Goal: Information Seeking & Learning: Learn about a topic

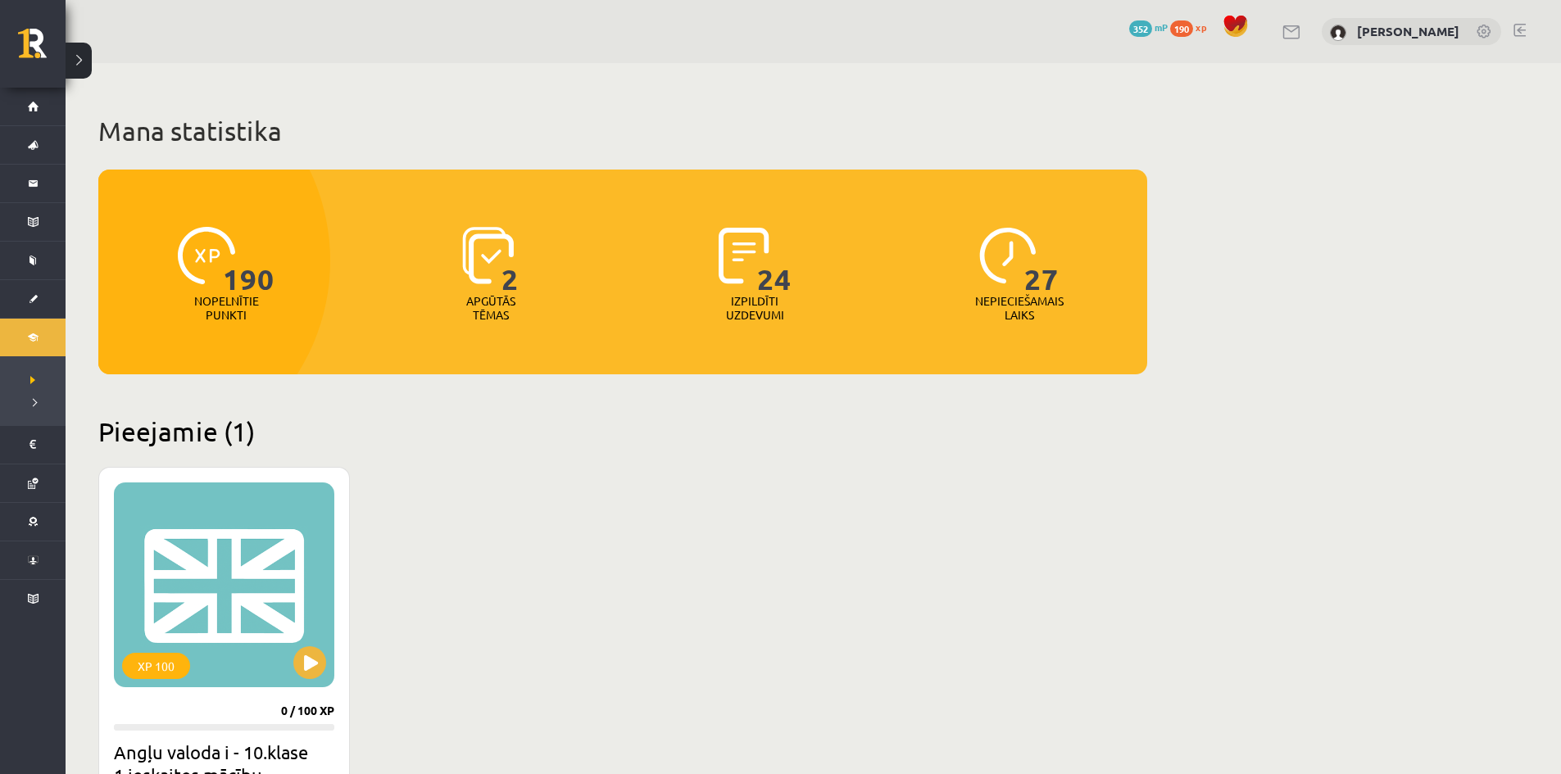
scroll to position [410, 0]
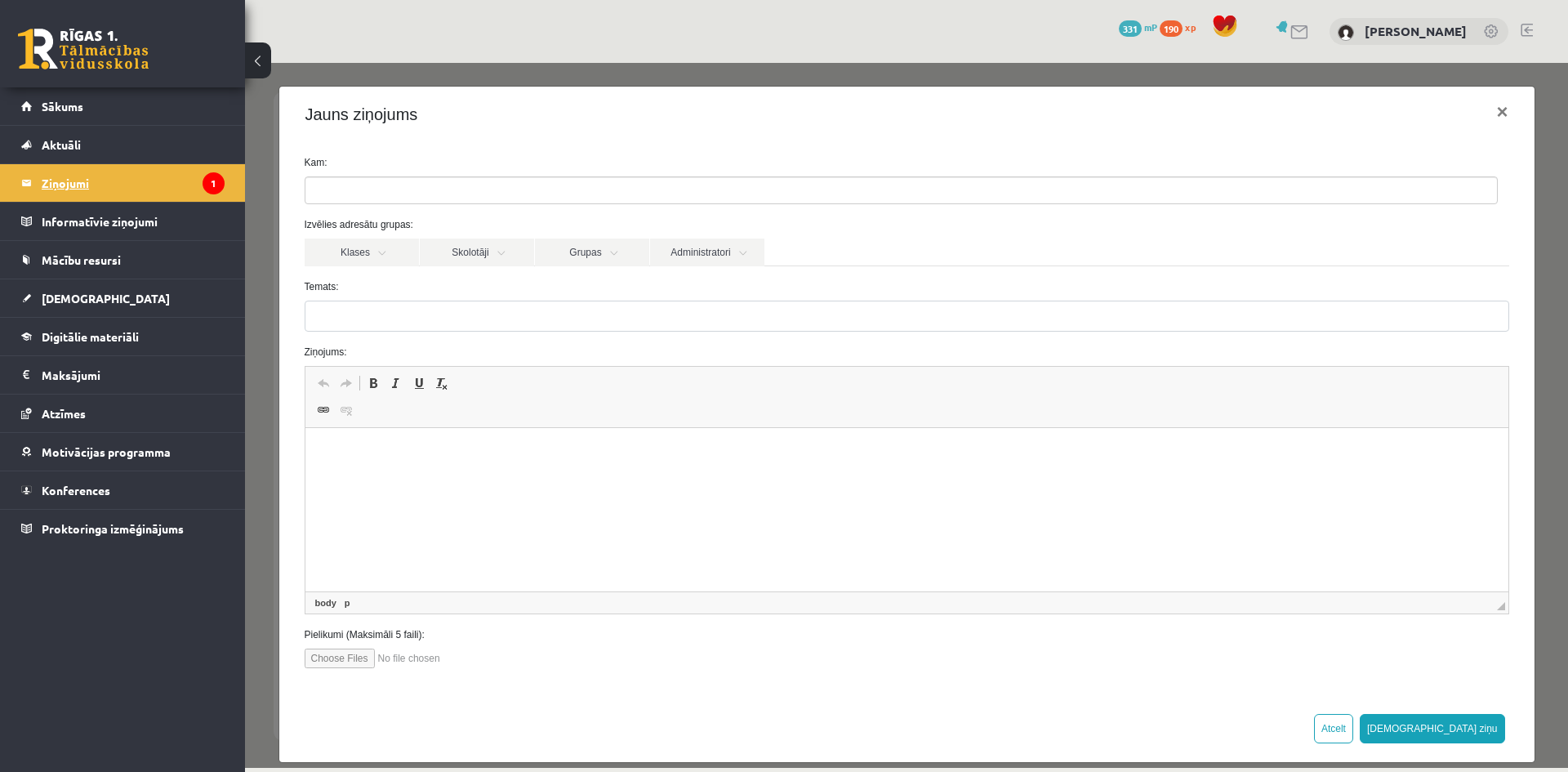
click at [142, 194] on legend "Ziņojumi 1" at bounding box center [134, 184] width 183 height 38
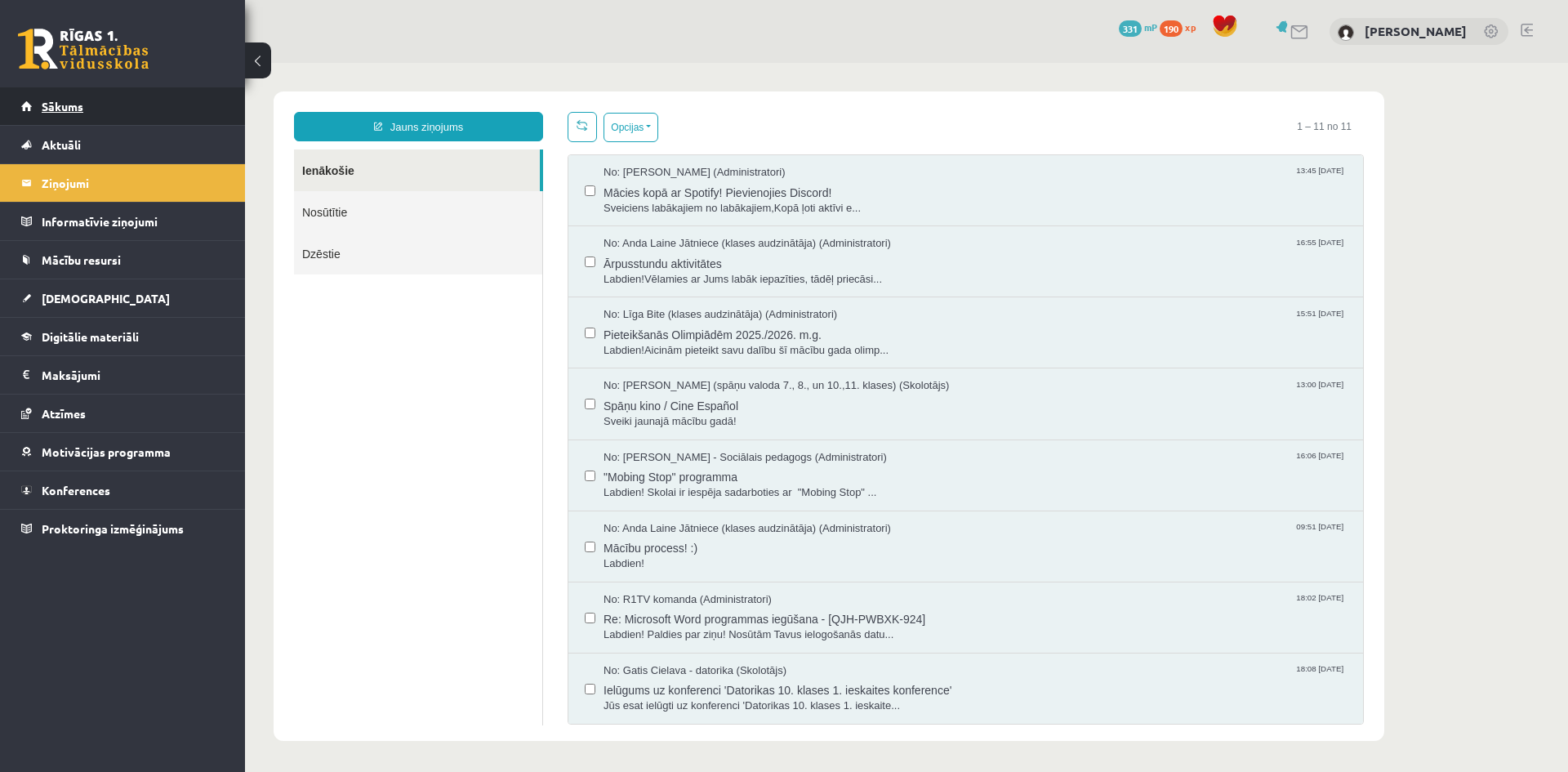
click at [57, 110] on span "Sākums" at bounding box center [63, 106] width 42 height 15
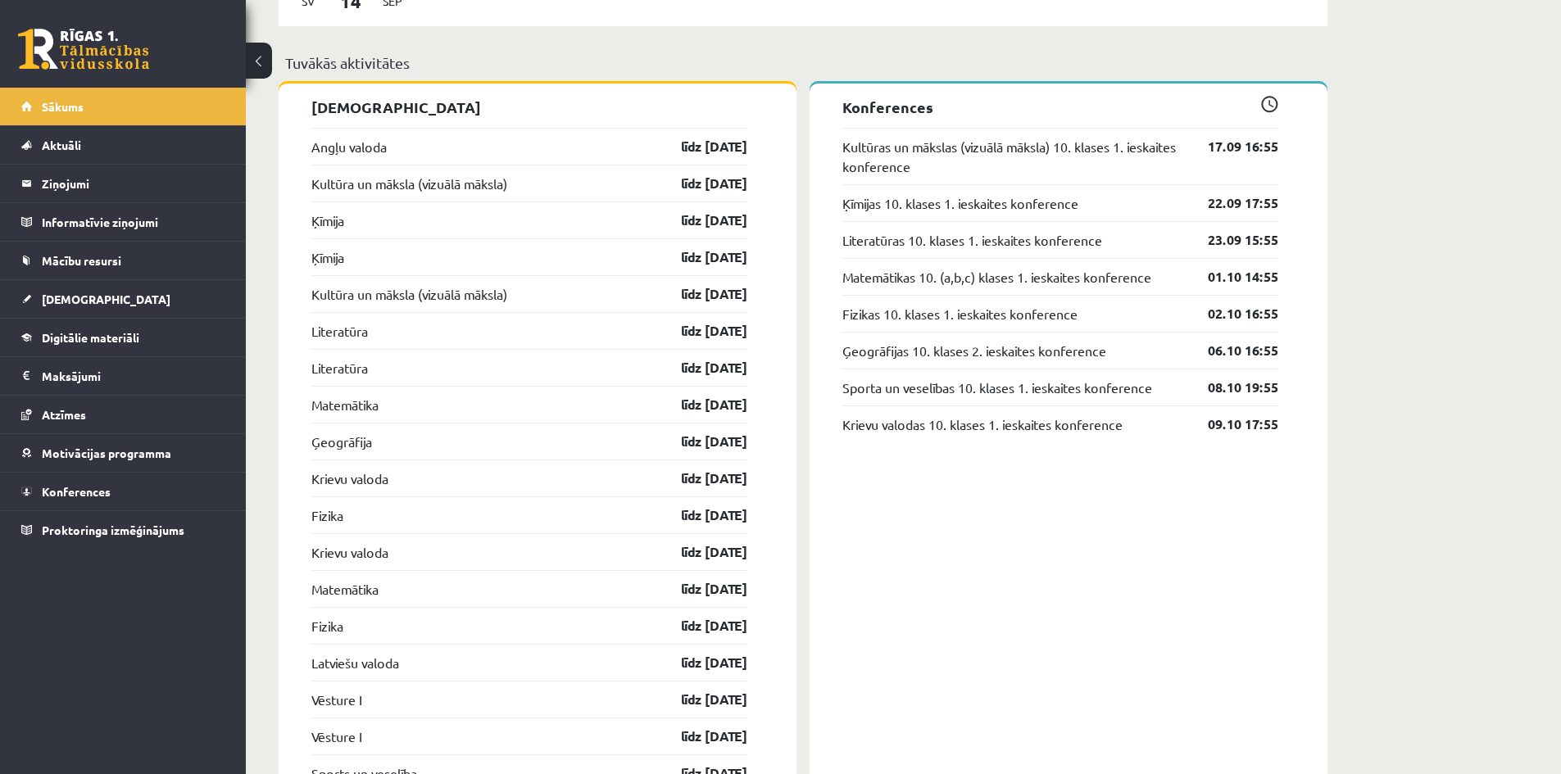
scroll to position [1475, 0]
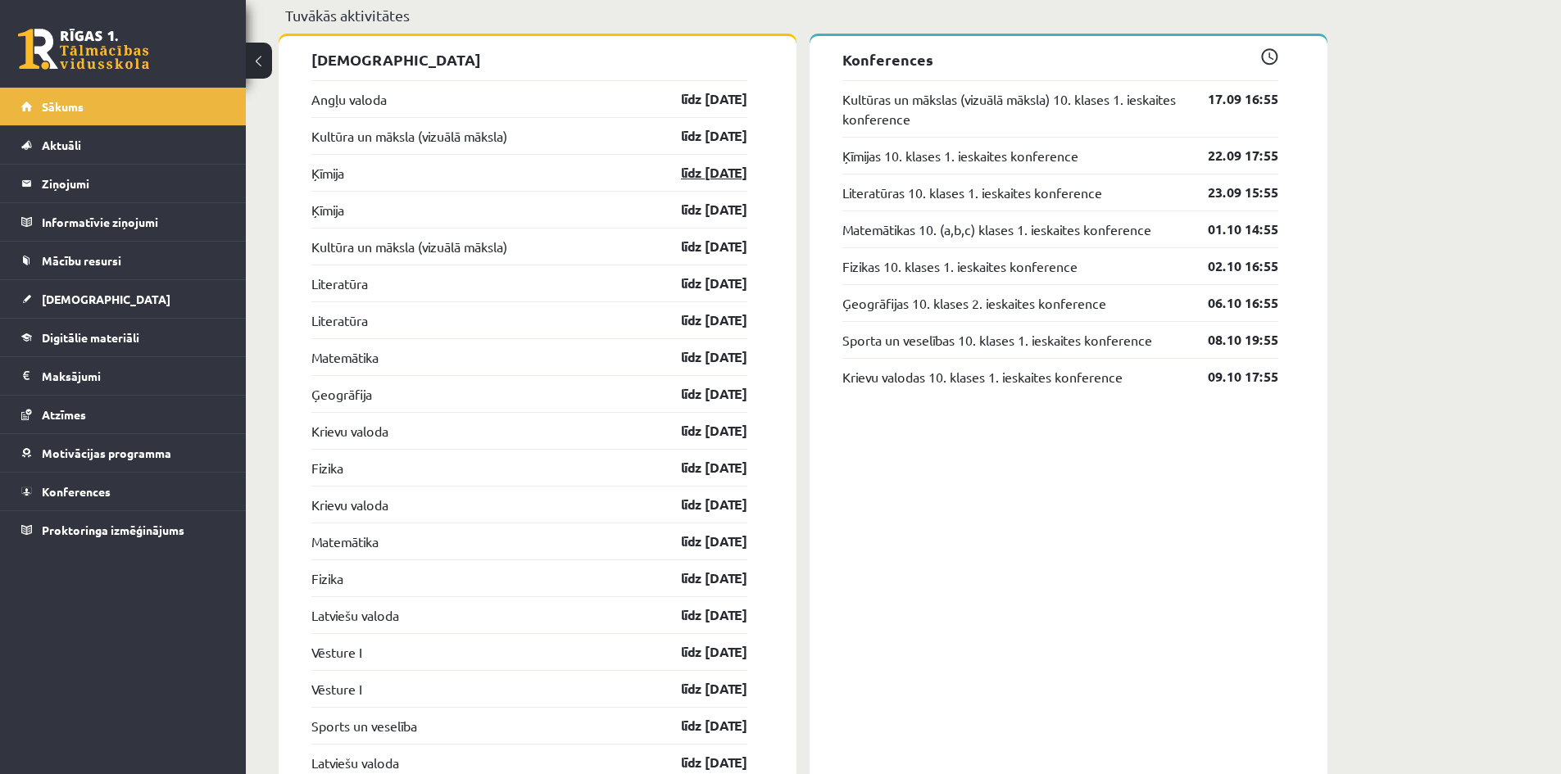
drag, startPoint x: 752, startPoint y: 180, endPoint x: 654, endPoint y: 180, distance: 98.3
drag, startPoint x: 751, startPoint y: 235, endPoint x: 699, endPoint y: 238, distance: 51.7
drag, startPoint x: 764, startPoint y: 289, endPoint x: 702, endPoint y: 296, distance: 61.8
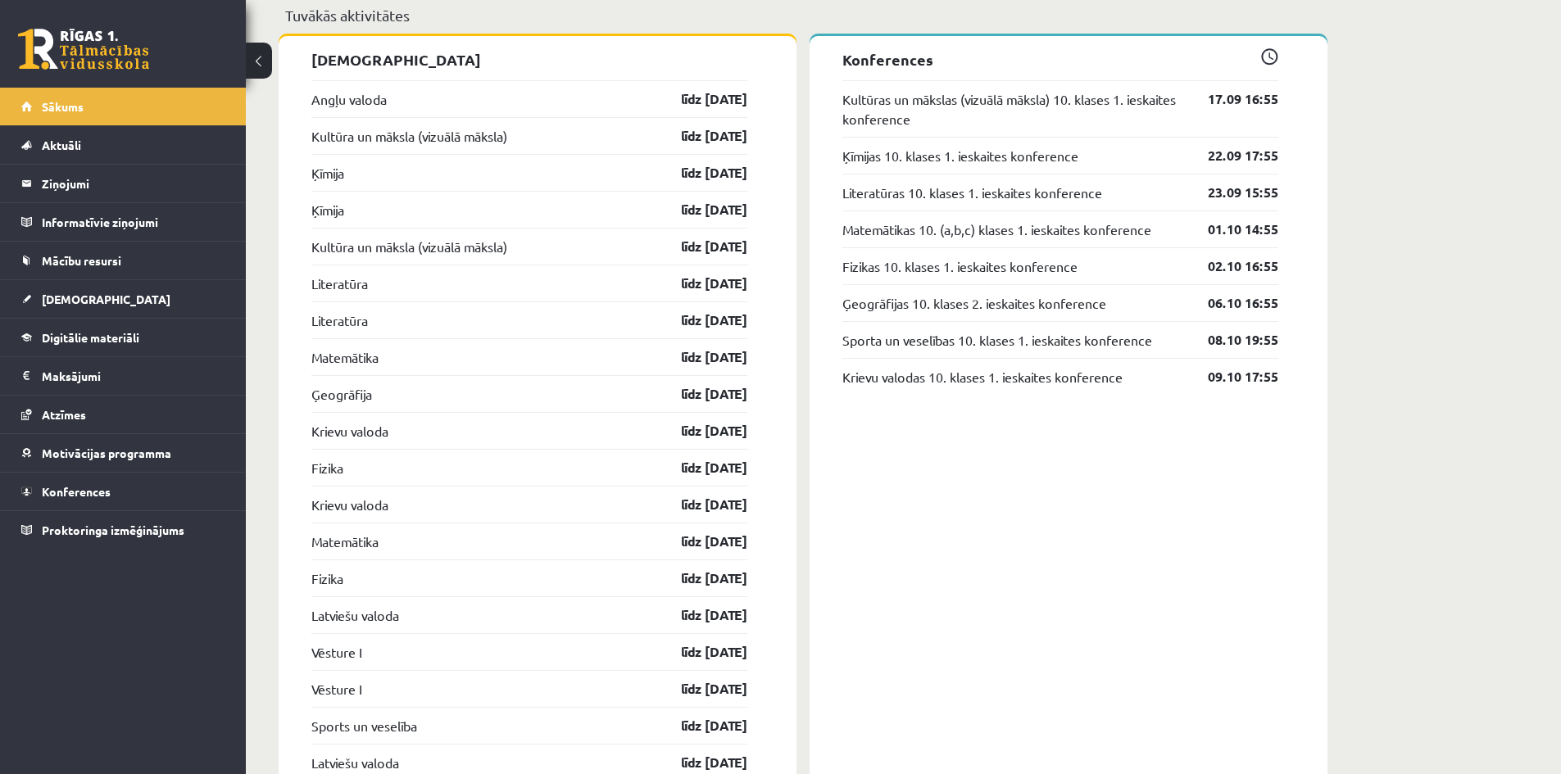
drag, startPoint x: 755, startPoint y: 324, endPoint x: 680, endPoint y: 179, distance: 163.1
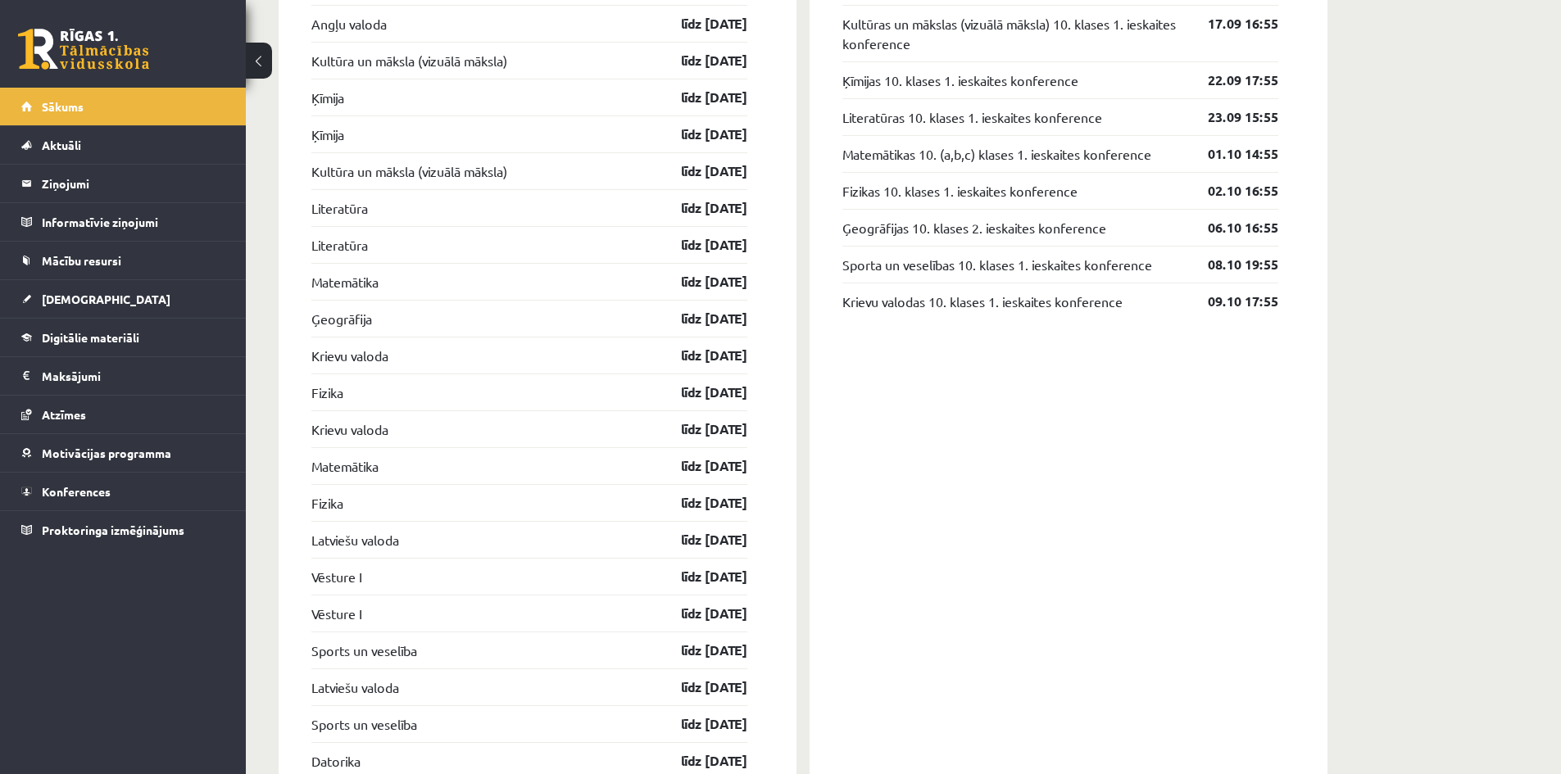
scroll to position [1557, 0]
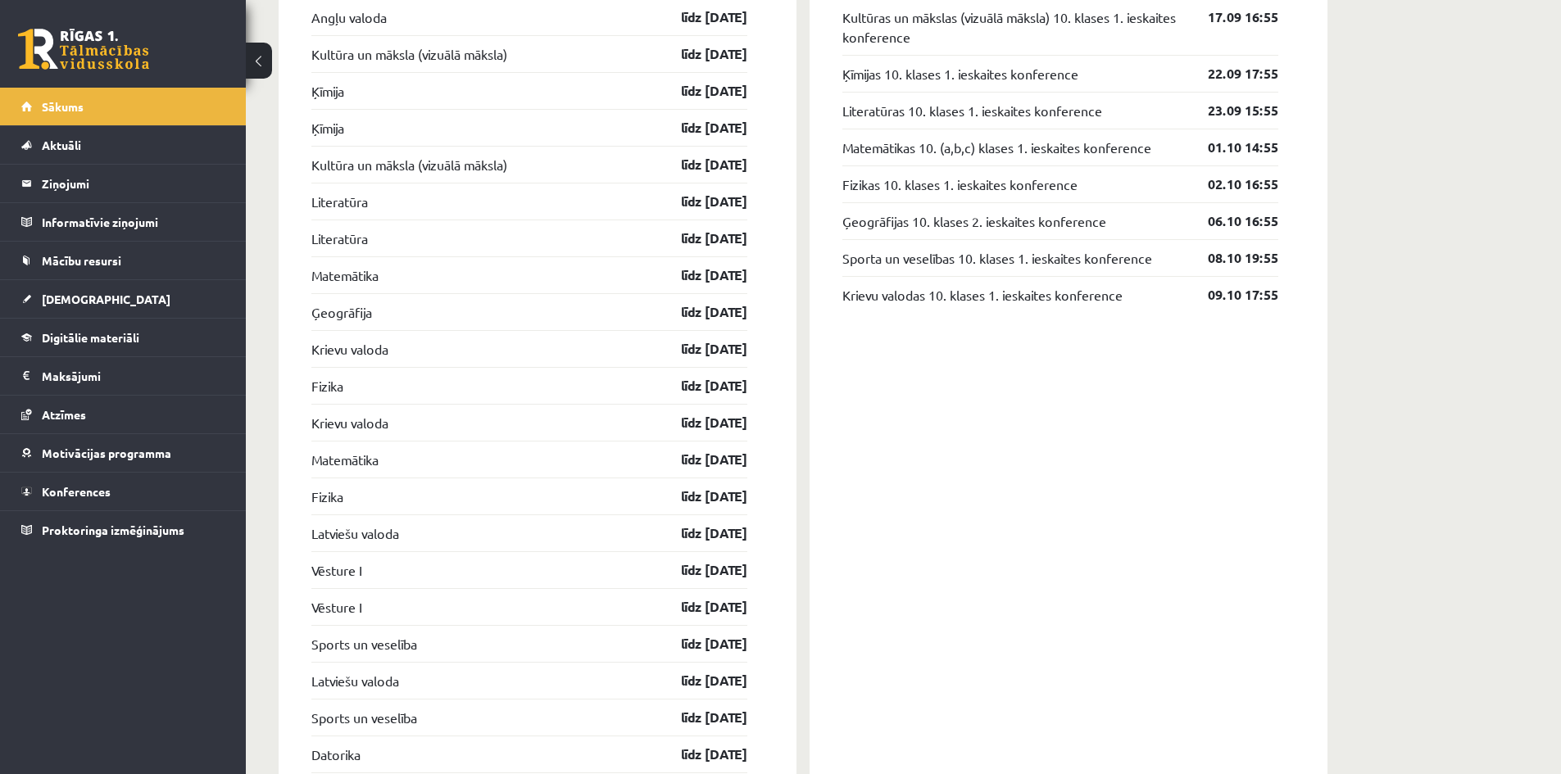
drag, startPoint x: 767, startPoint y: 349, endPoint x: 492, endPoint y: 276, distance: 284.8
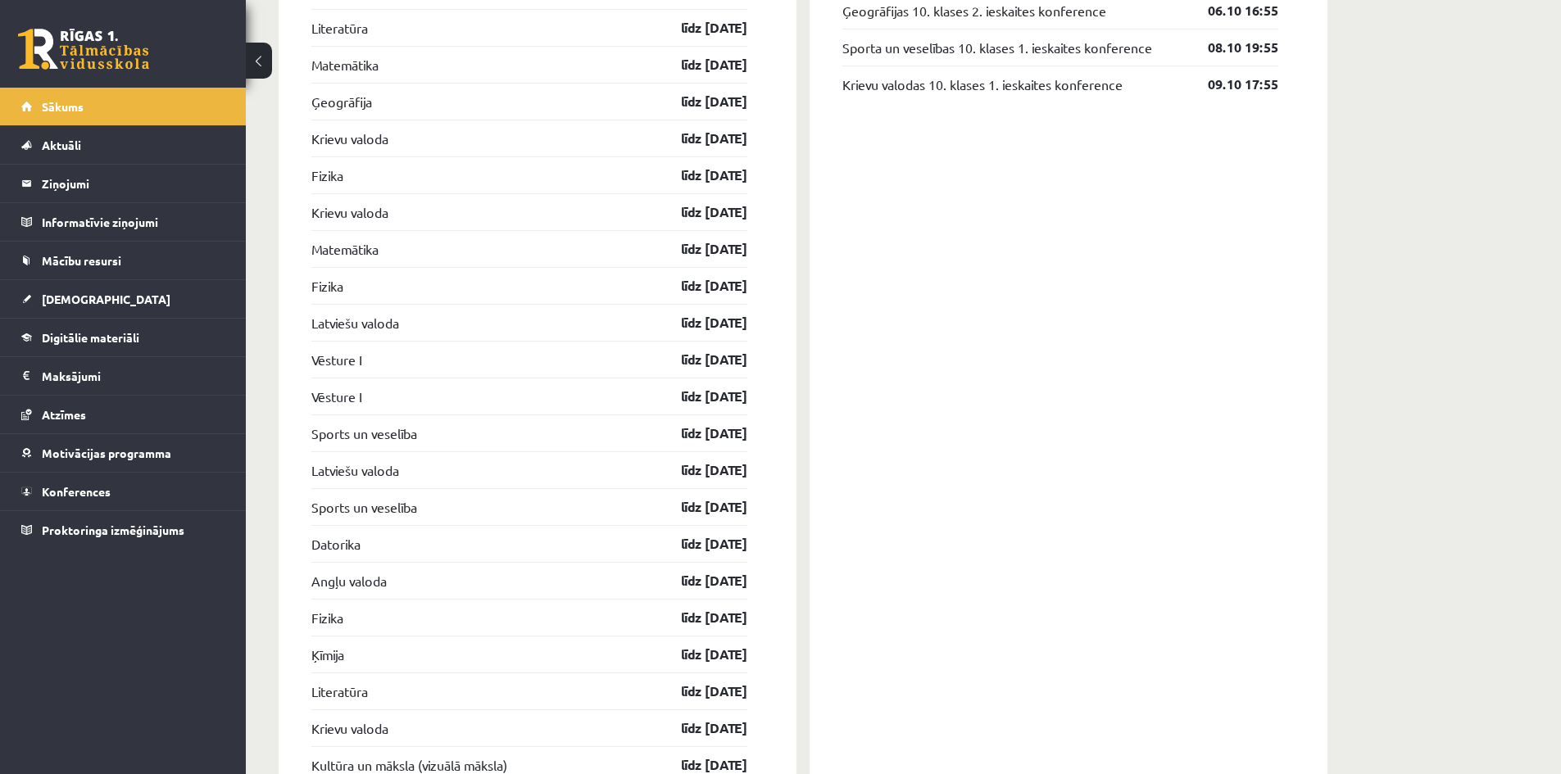
scroll to position [1803, 0]
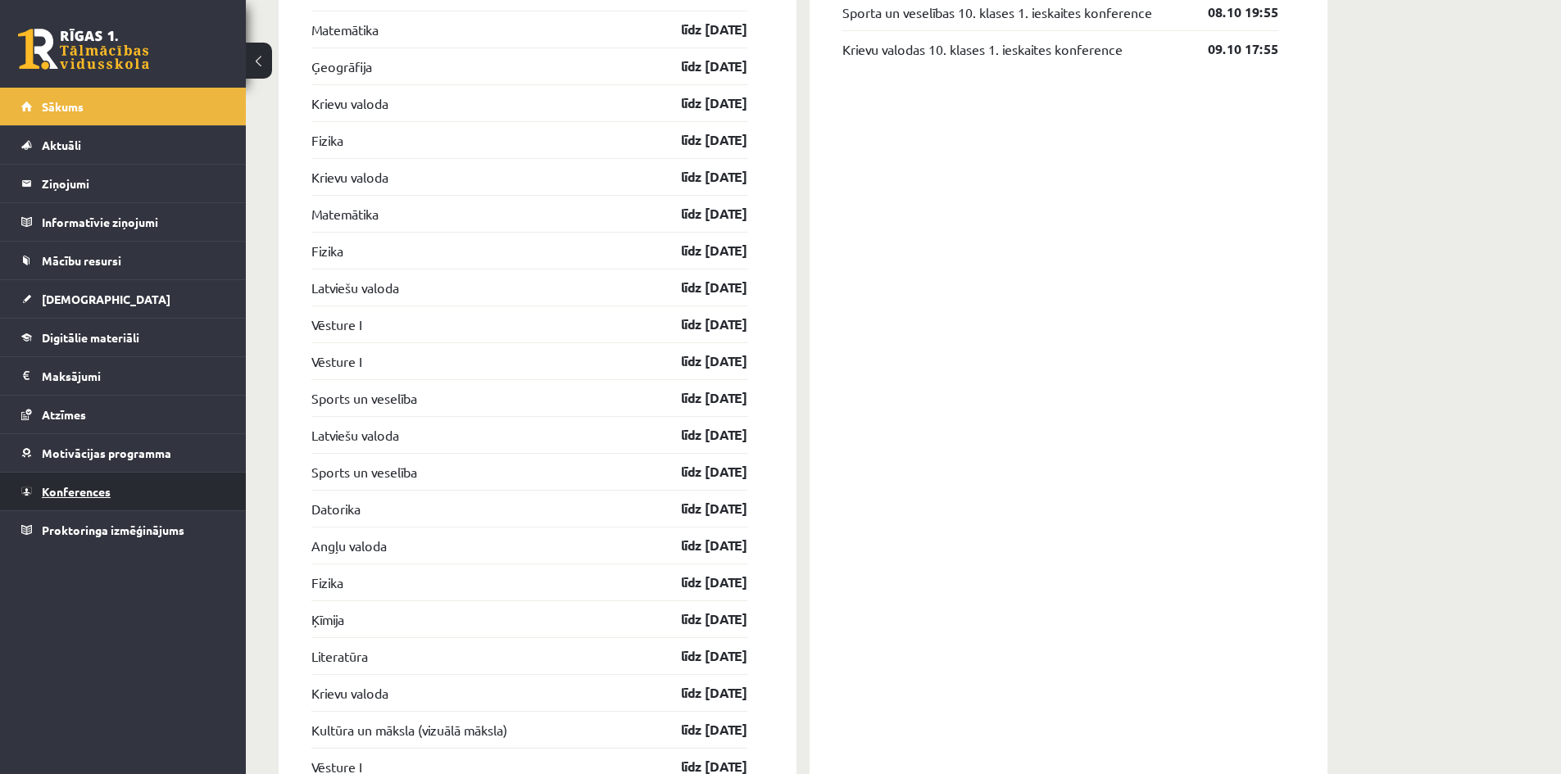
click at [70, 482] on link "Konferences" at bounding box center [123, 492] width 204 height 38
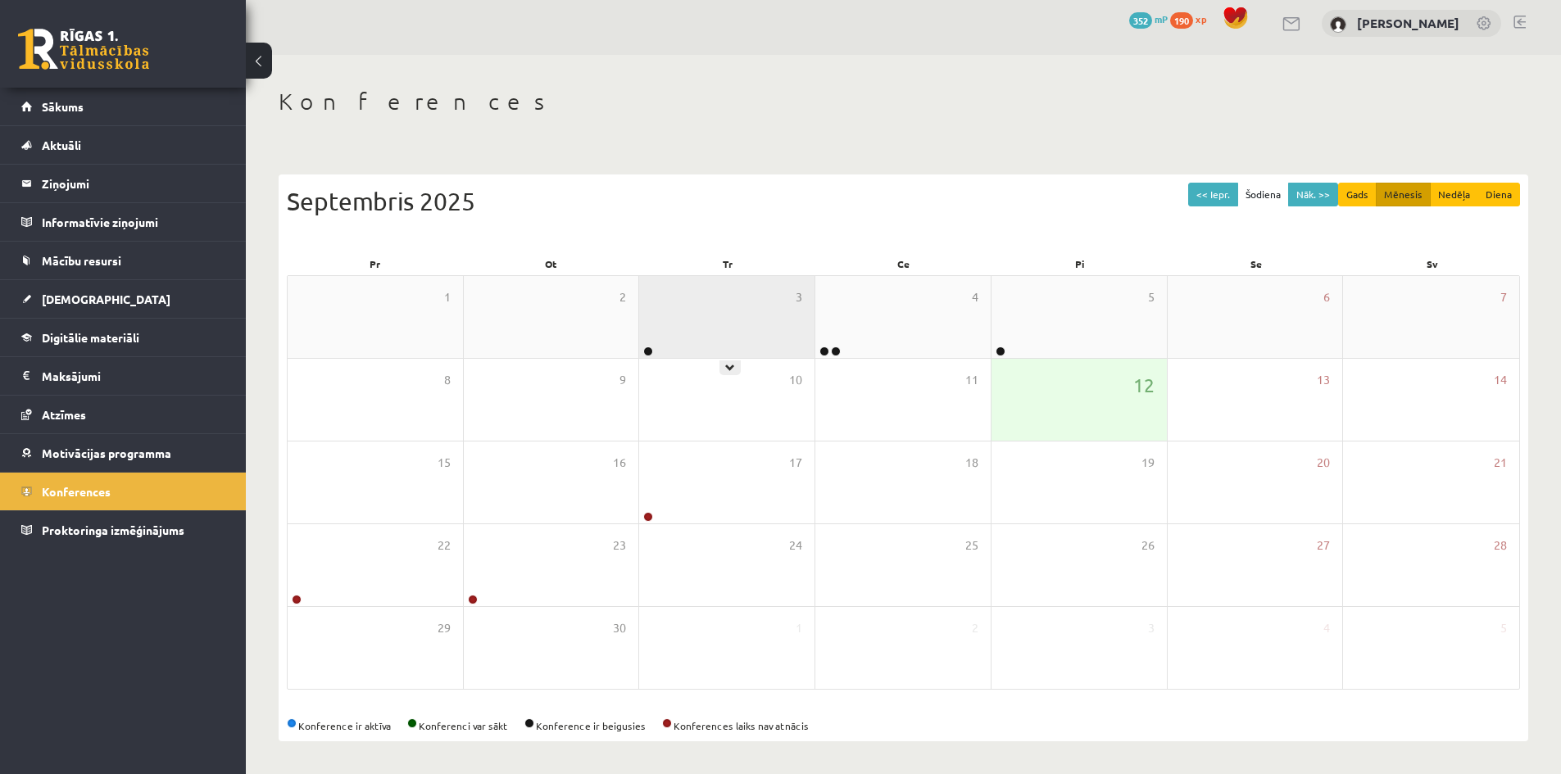
scroll to position [9, 0]
click at [733, 320] on div "3" at bounding box center [726, 317] width 175 height 82
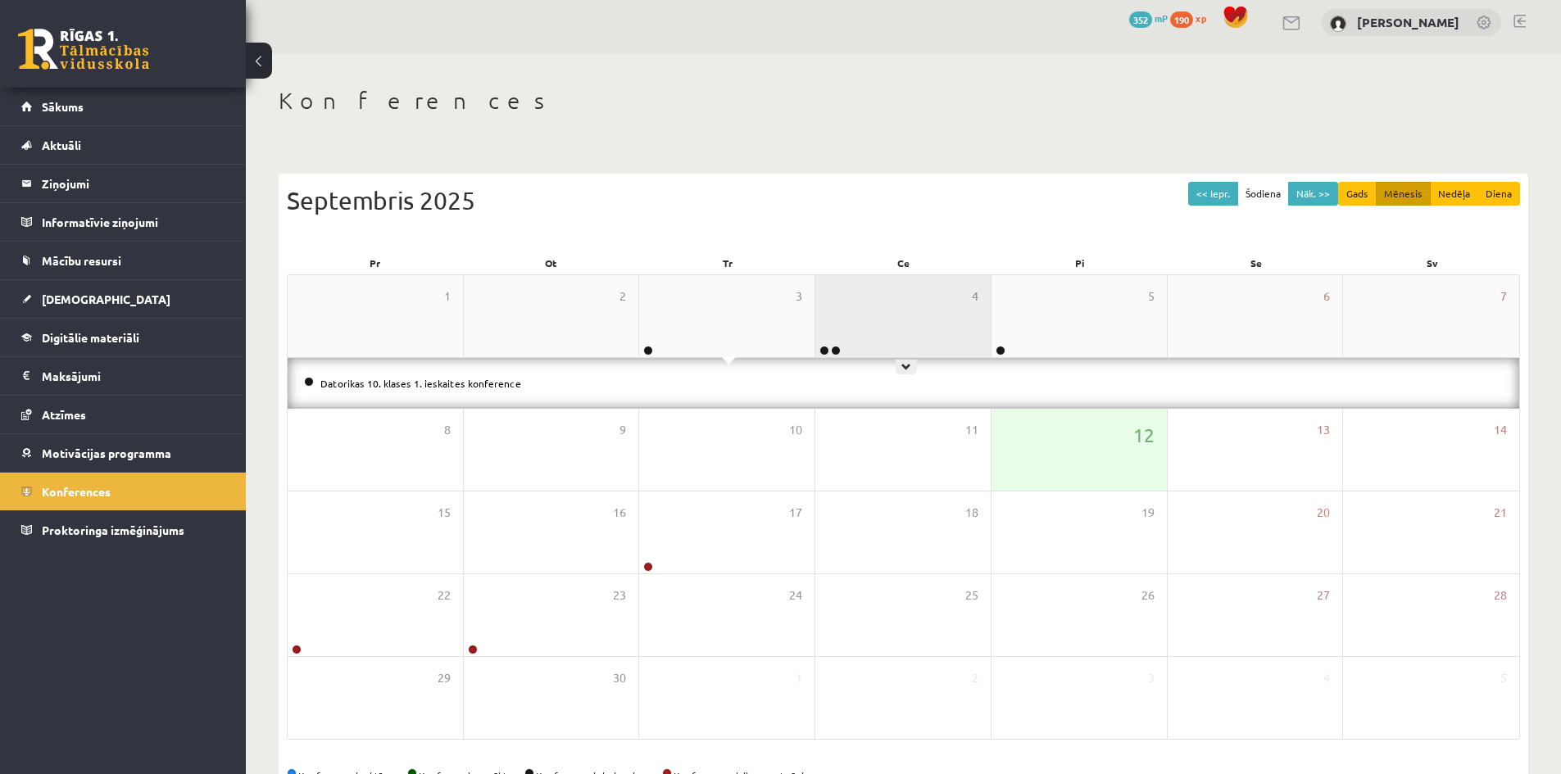
click at [895, 313] on div "4" at bounding box center [902, 316] width 175 height 82
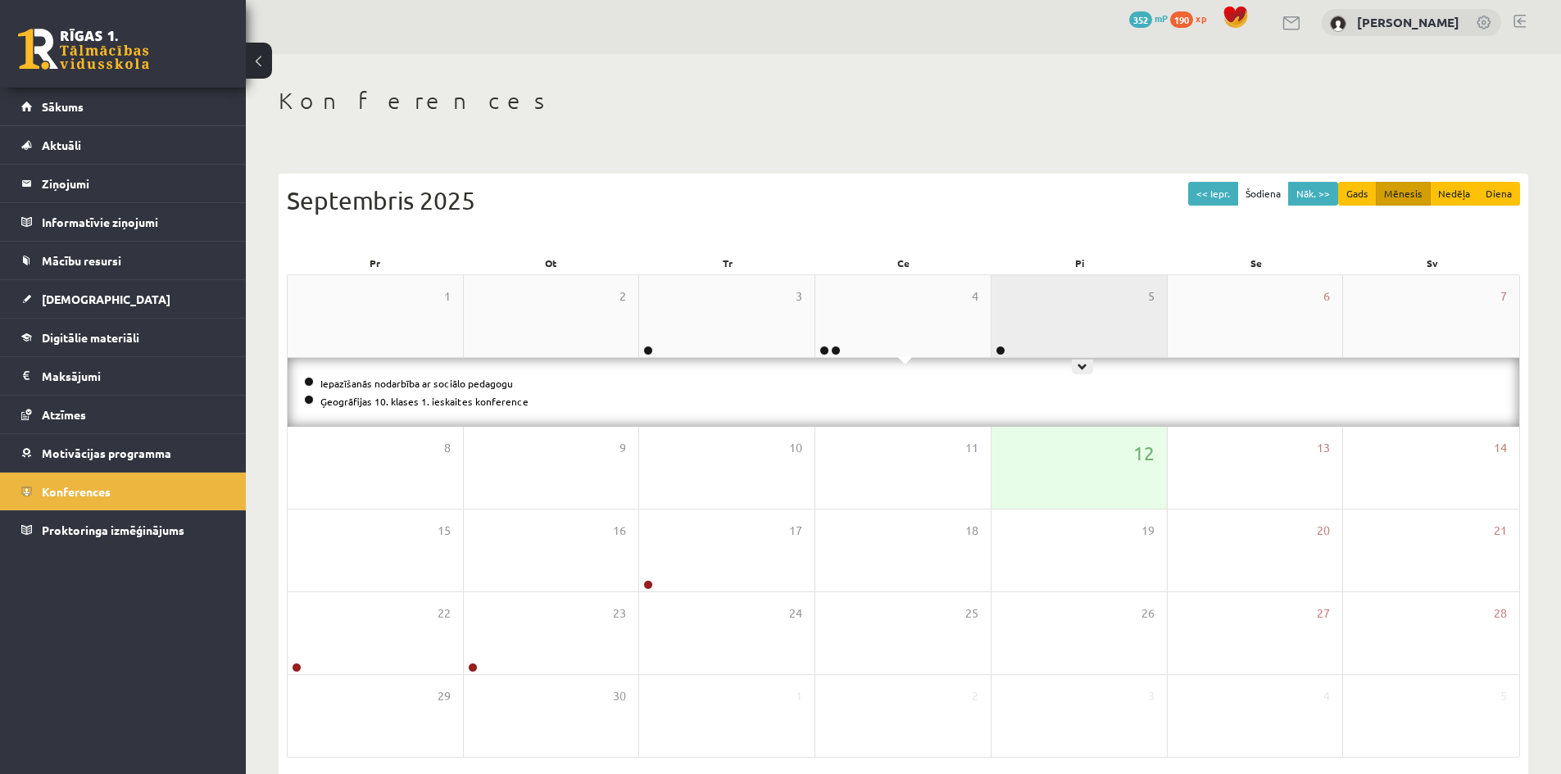
click at [1064, 326] on div "5" at bounding box center [1078, 316] width 175 height 82
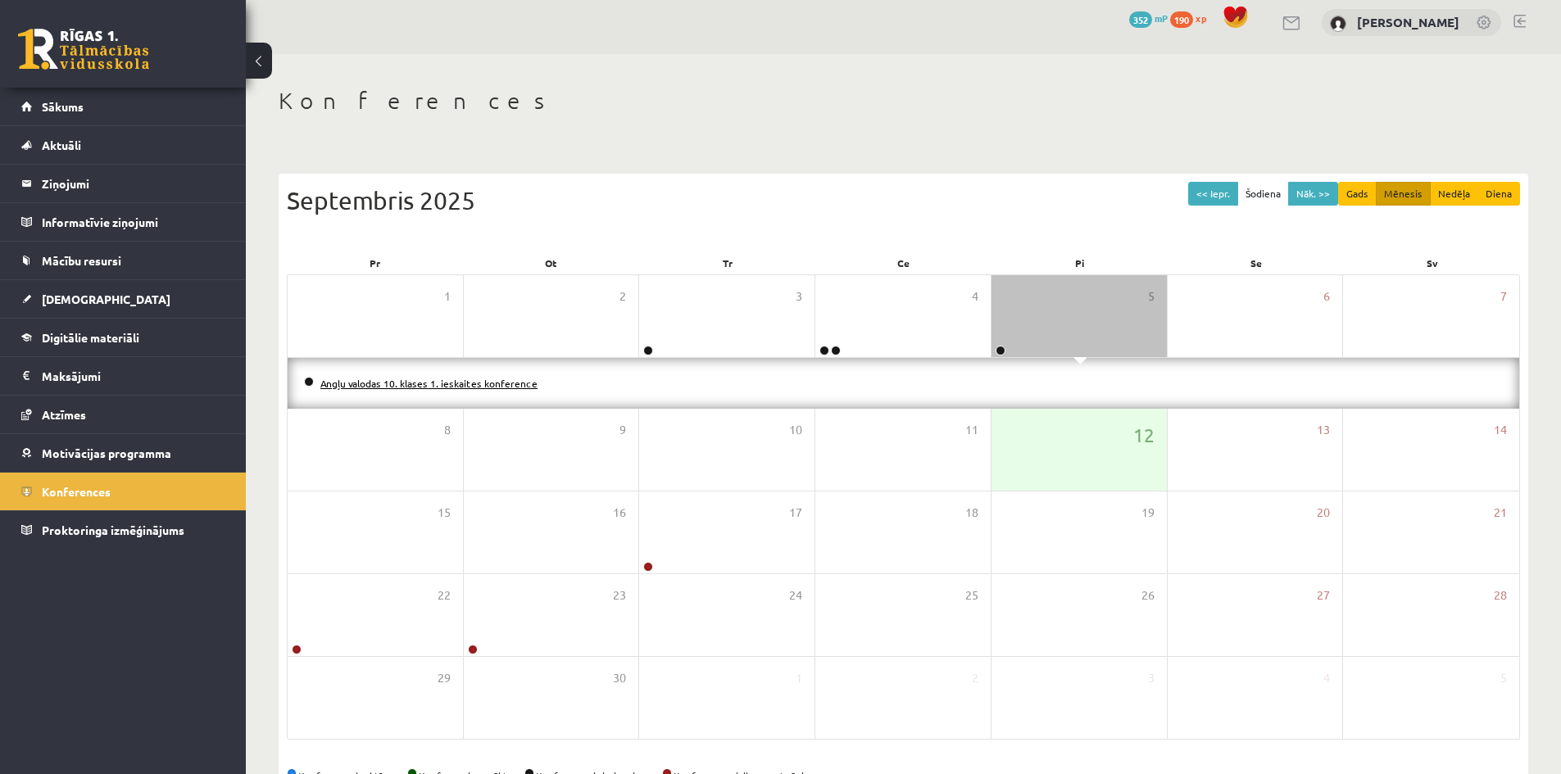
click at [465, 387] on link "Angļu valodas 10. klases 1. ieskaites konference" at bounding box center [428, 383] width 217 height 13
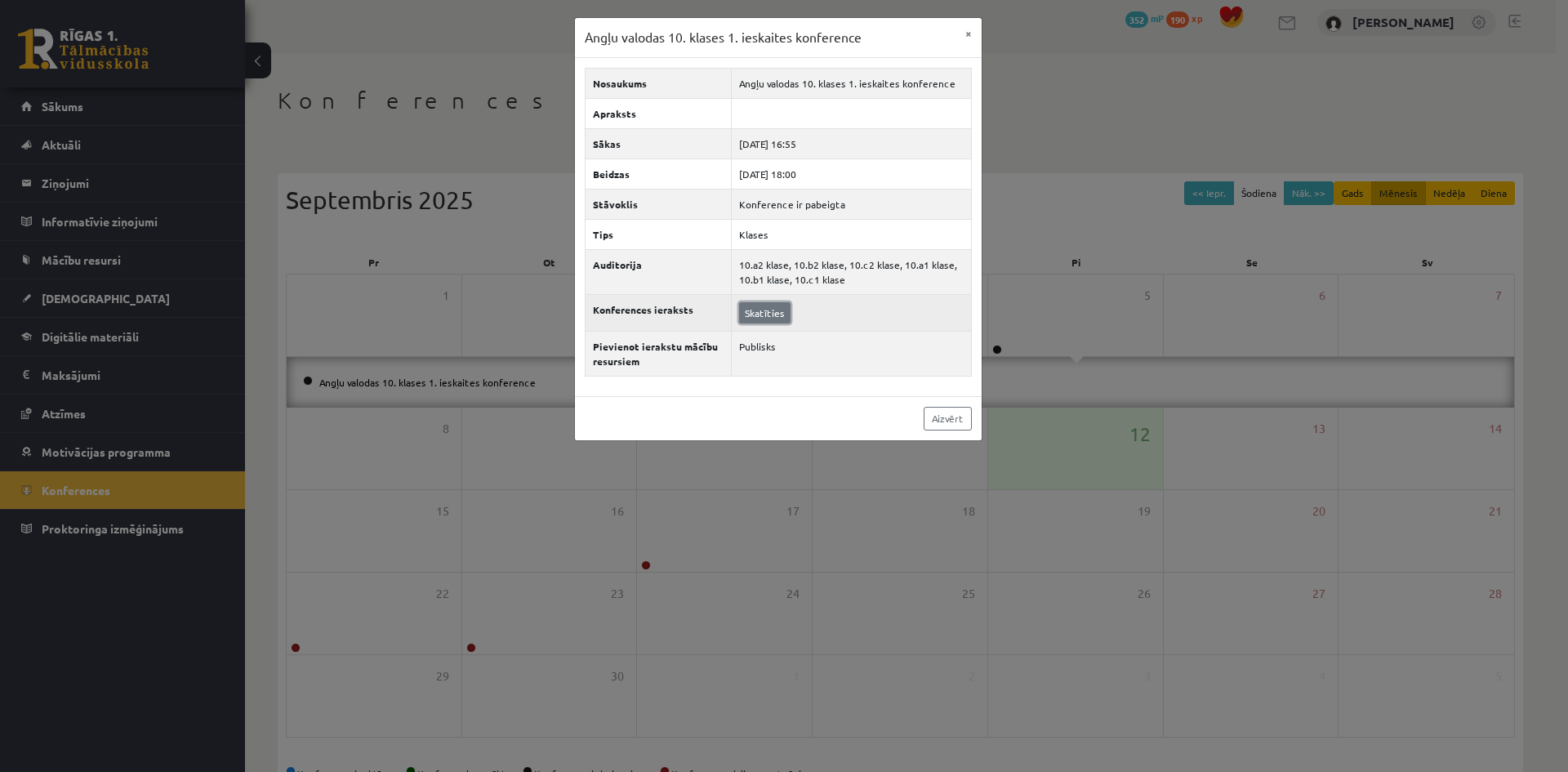
click at [752, 318] on link "Skatīties" at bounding box center [766, 312] width 52 height 21
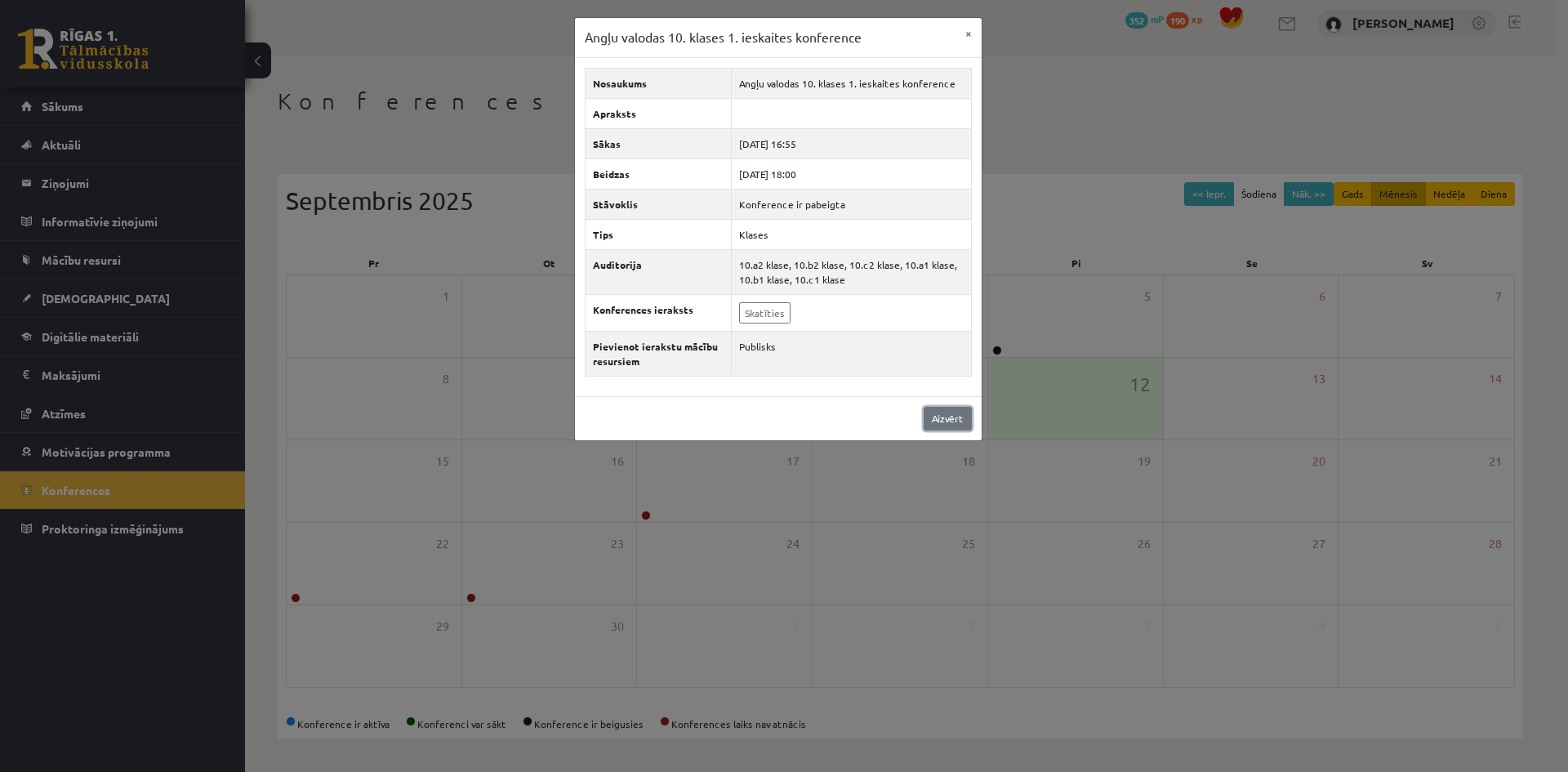
click at [932, 417] on link "Aizvērt" at bounding box center [948, 419] width 48 height 24
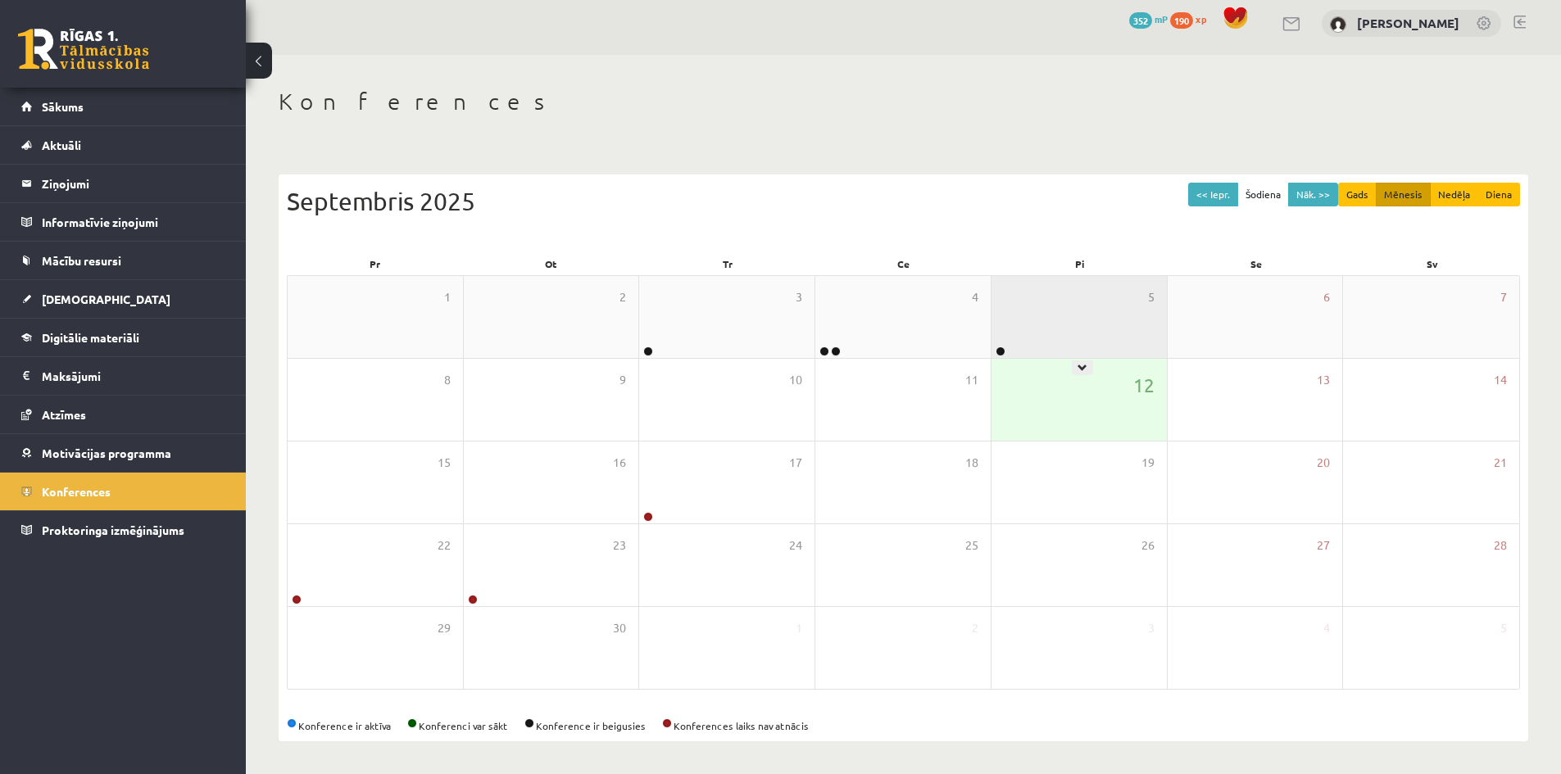
click at [1023, 342] on div "5" at bounding box center [1078, 317] width 175 height 82
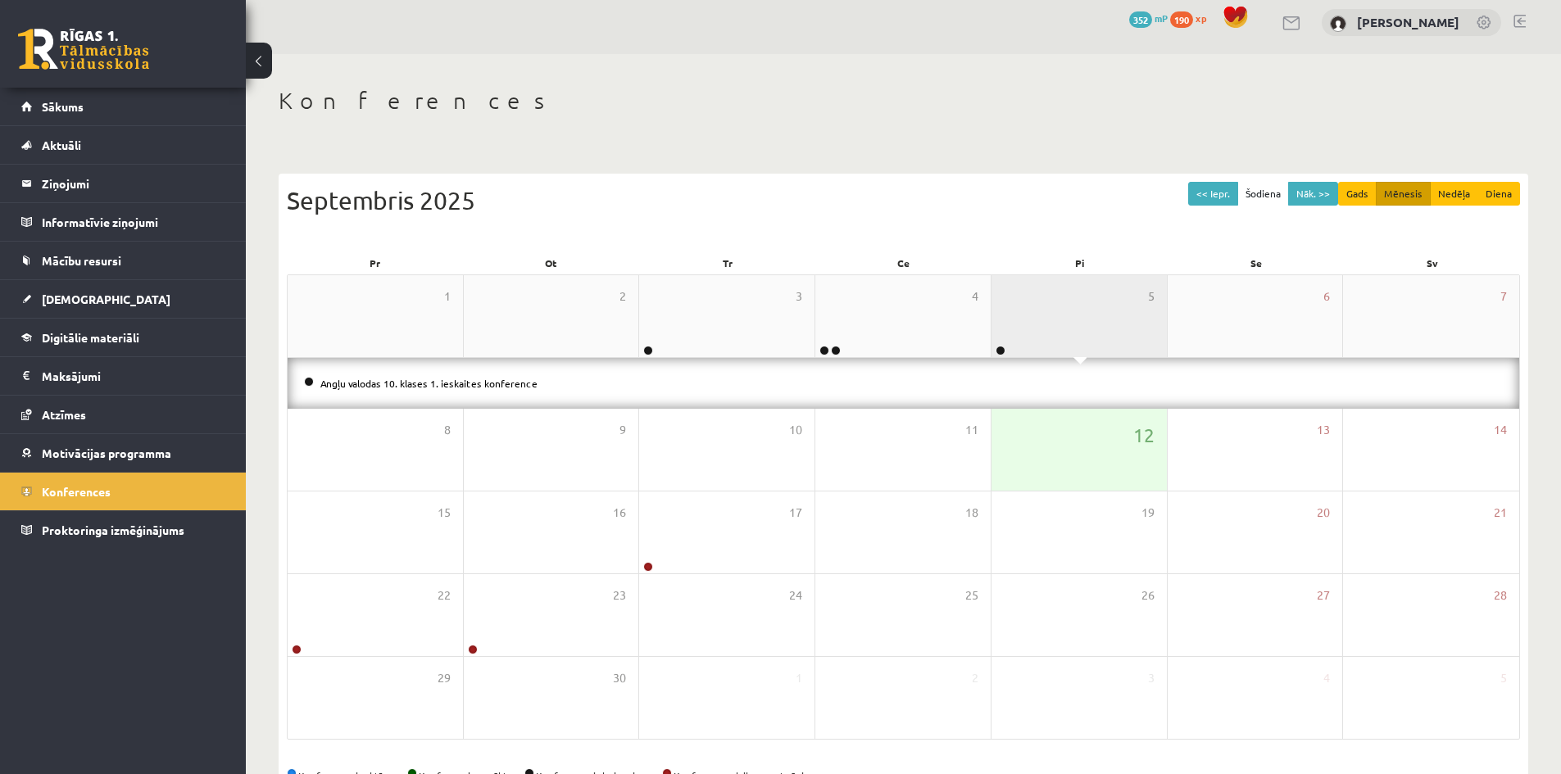
click at [1025, 331] on div "5" at bounding box center [1078, 316] width 175 height 82
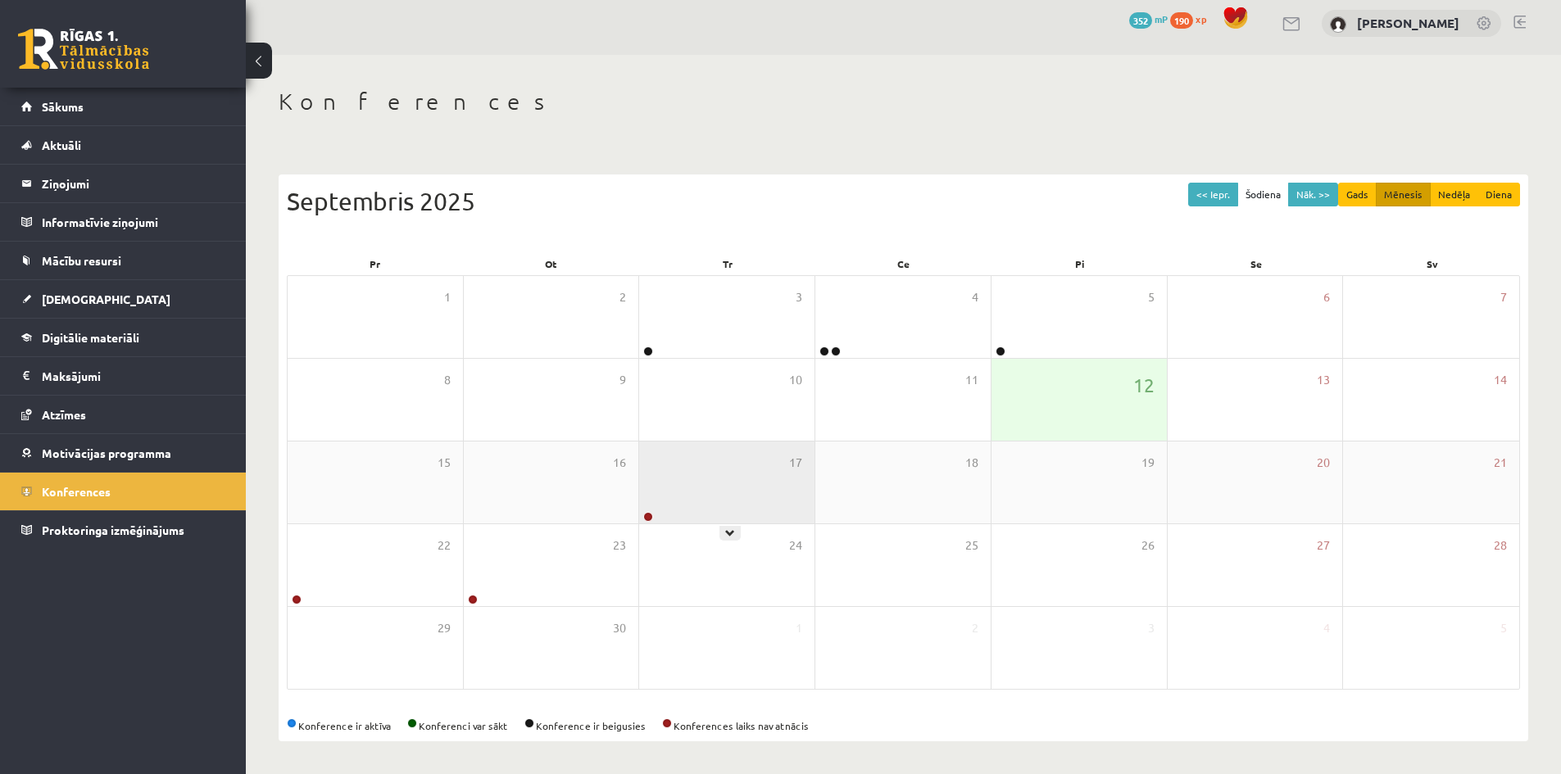
click at [687, 507] on div "17" at bounding box center [726, 483] width 175 height 82
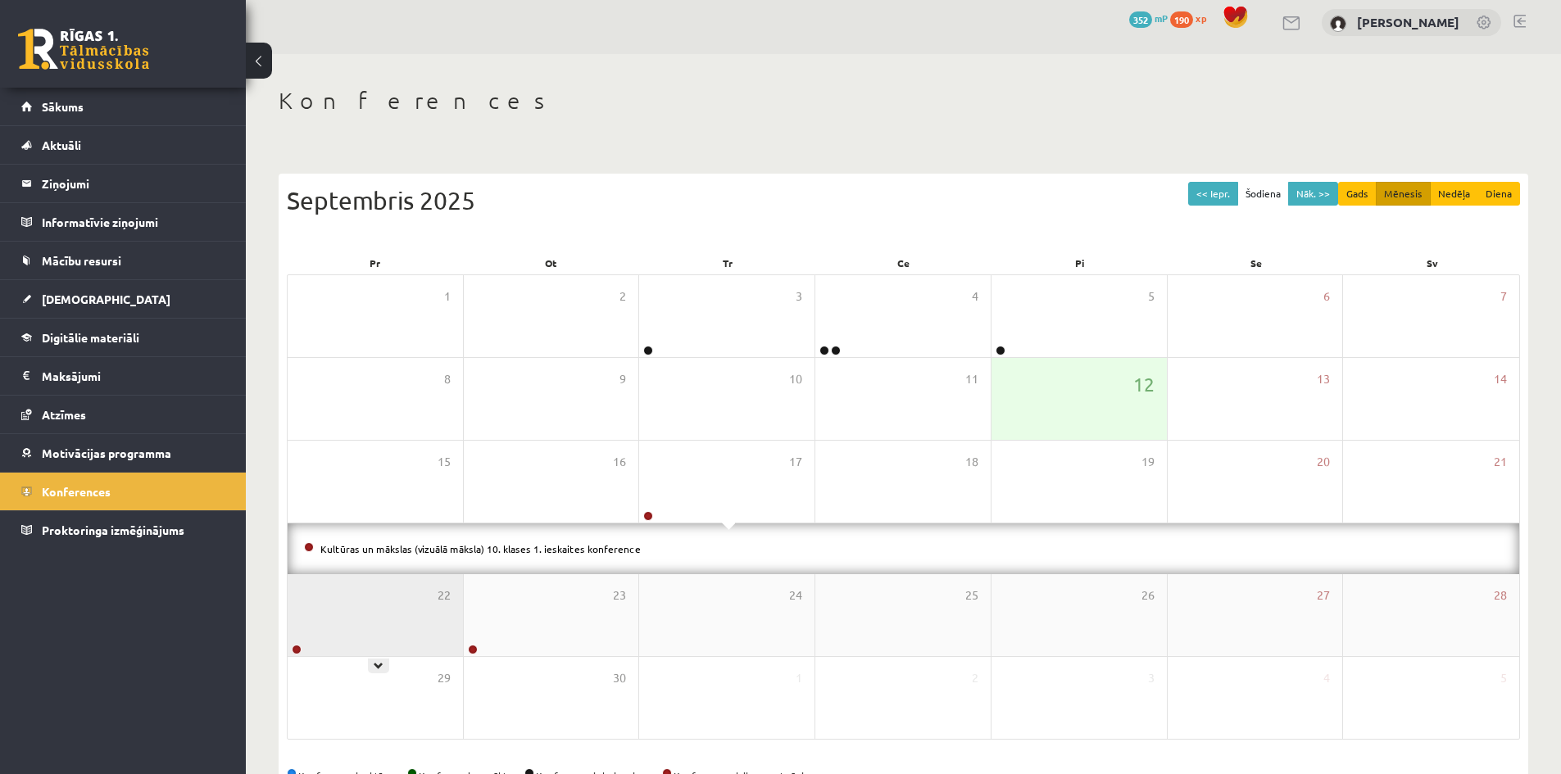
click at [297, 627] on div "22" at bounding box center [375, 615] width 175 height 82
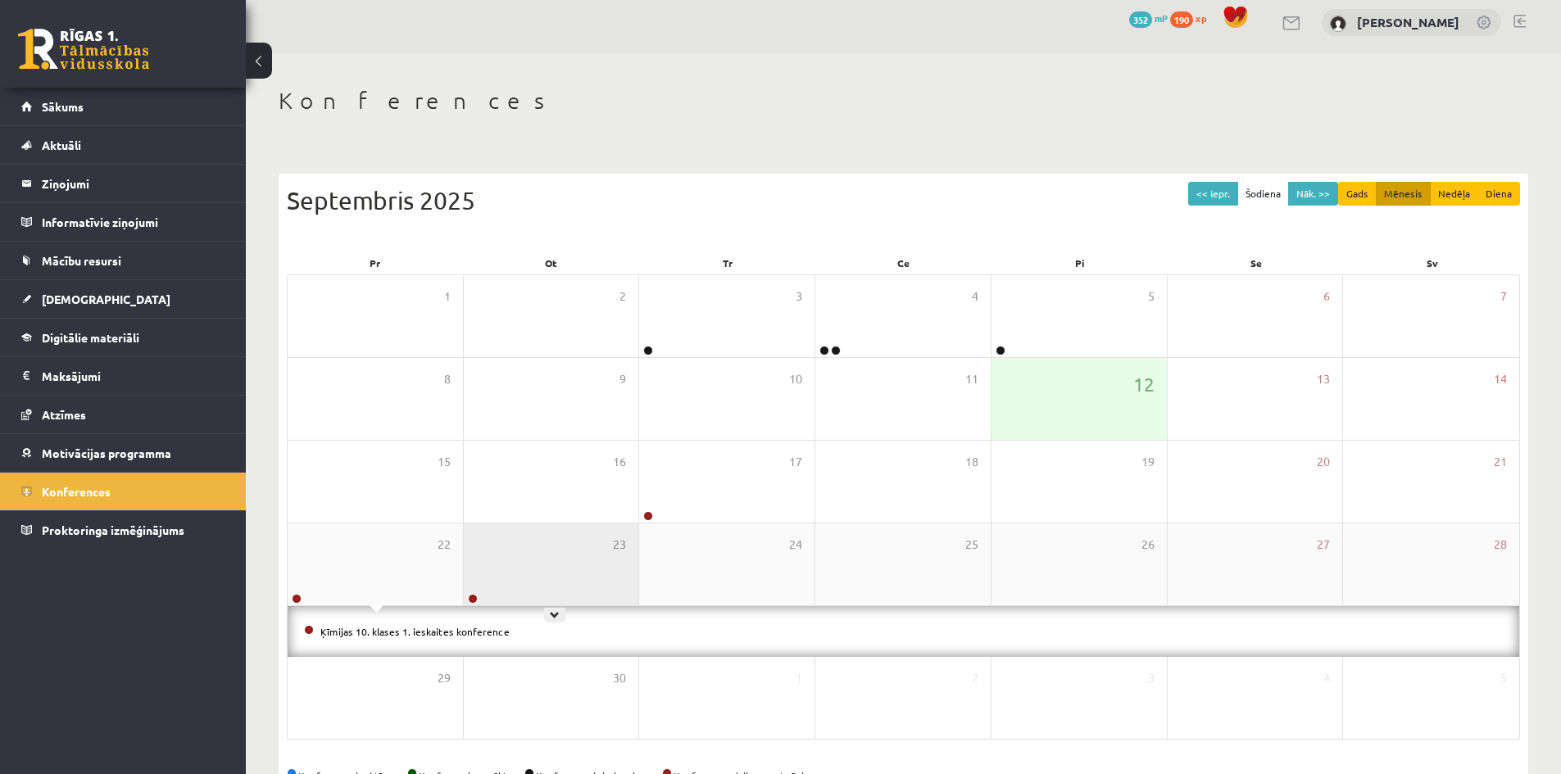
click at [548, 569] on div "23" at bounding box center [551, 565] width 175 height 82
